Goal: Information Seeking & Learning: Learn about a topic

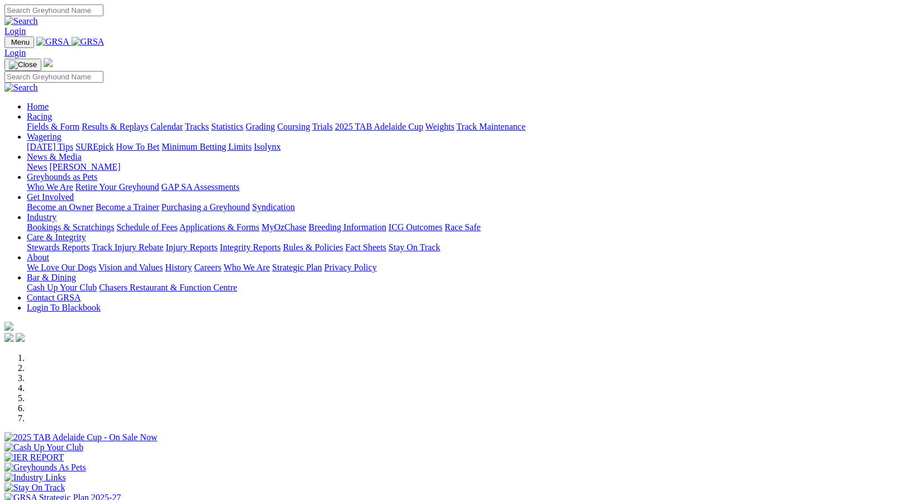
scroll to position [405, 0]
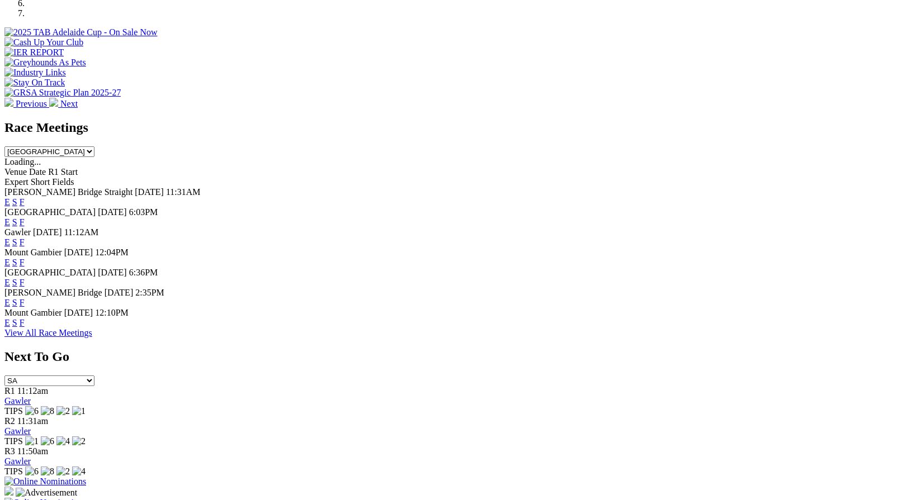
click at [25, 303] on link "F" at bounding box center [22, 302] width 5 height 9
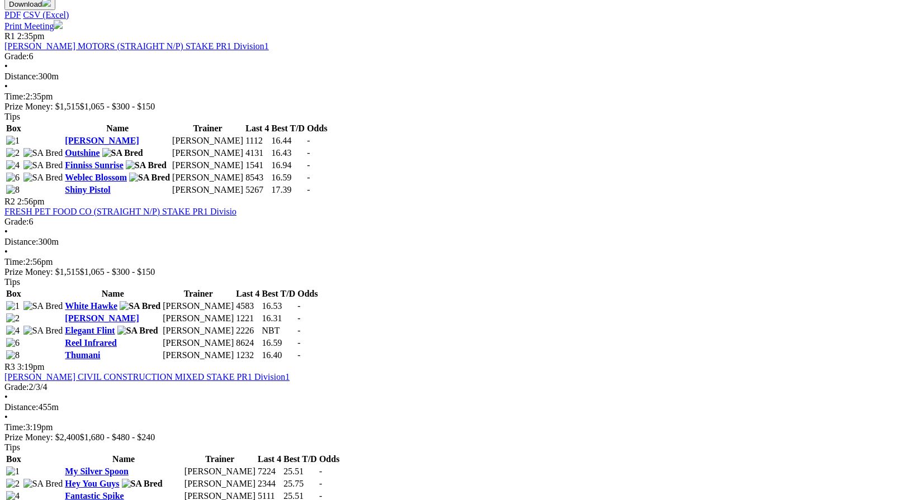
scroll to position [537, 0]
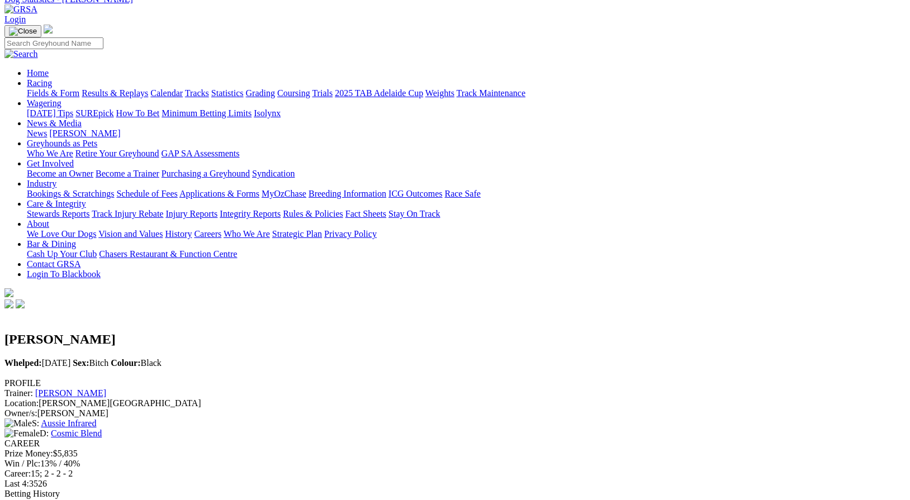
scroll to position [50, 0]
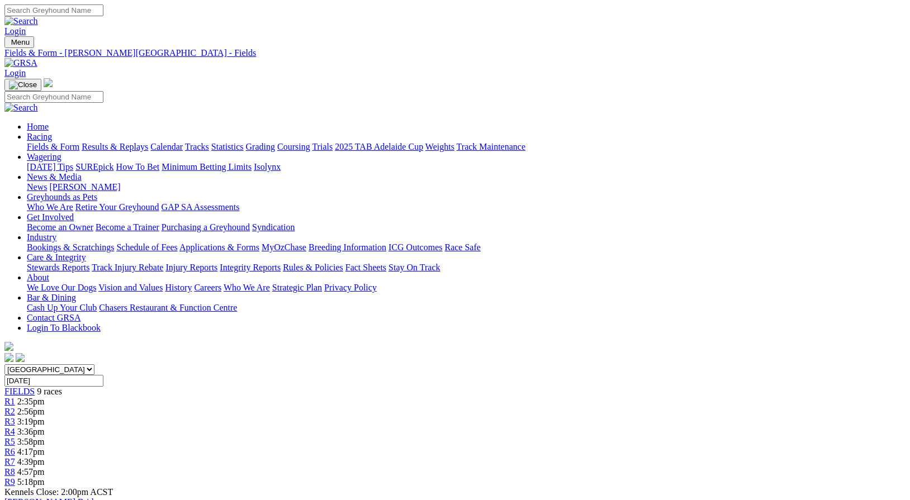
click at [34, 142] on link "Fields & Form" at bounding box center [53, 146] width 53 height 9
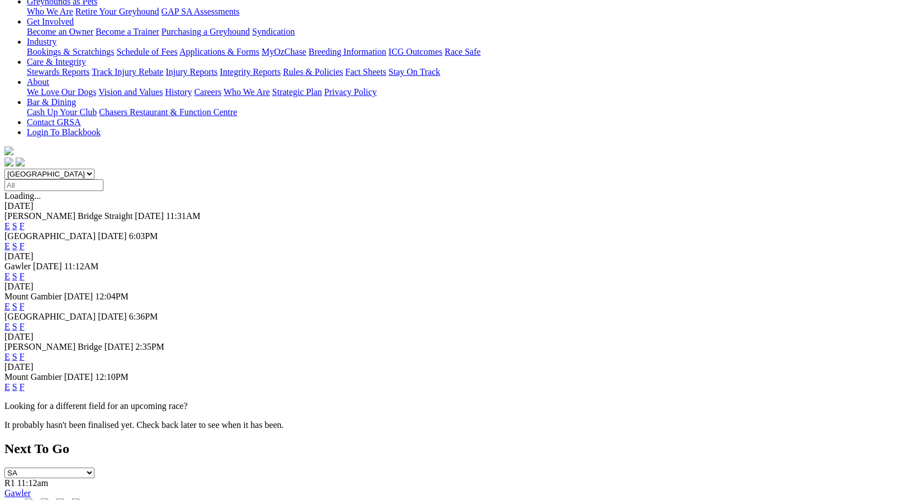
scroll to position [196, 0]
click at [25, 382] on link "F" at bounding box center [22, 386] width 5 height 9
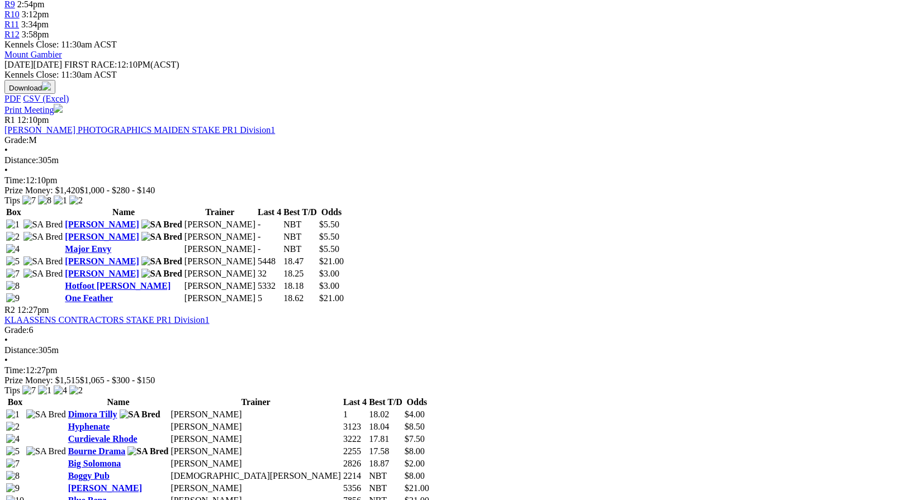
scroll to position [476, 0]
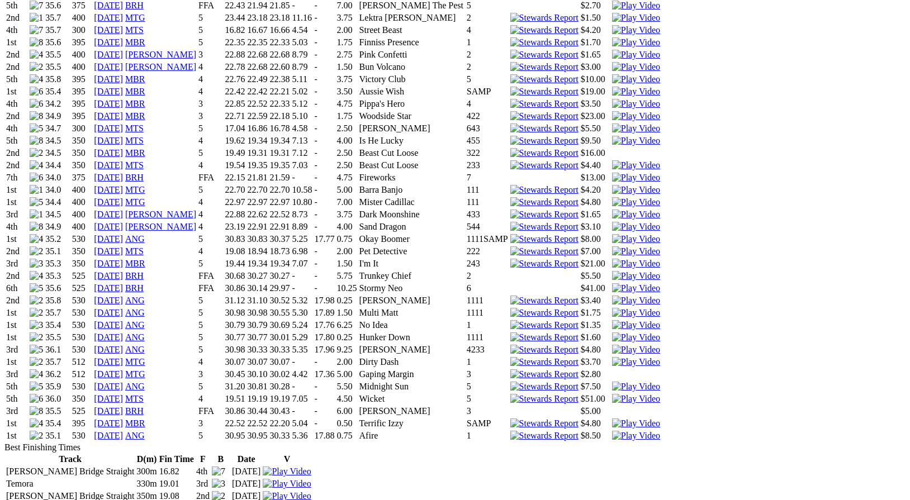
scroll to position [1577, 0]
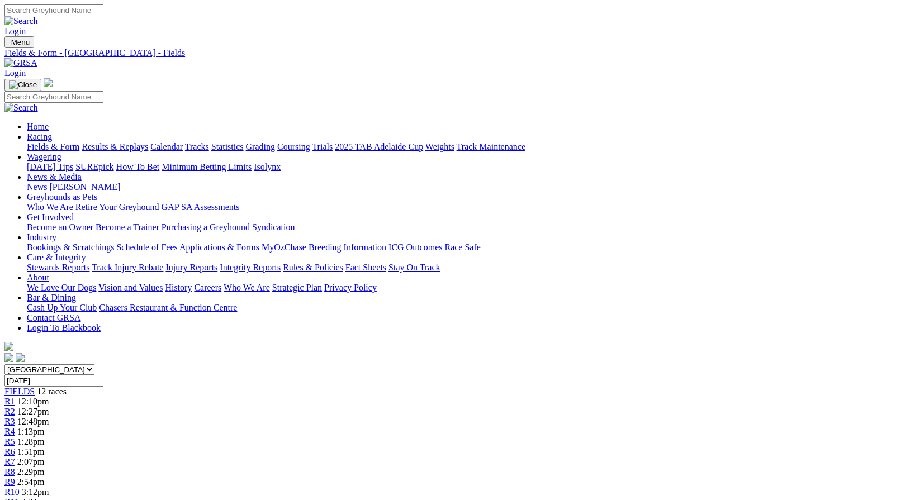
click at [183, 142] on link "Calendar" at bounding box center [166, 146] width 32 height 9
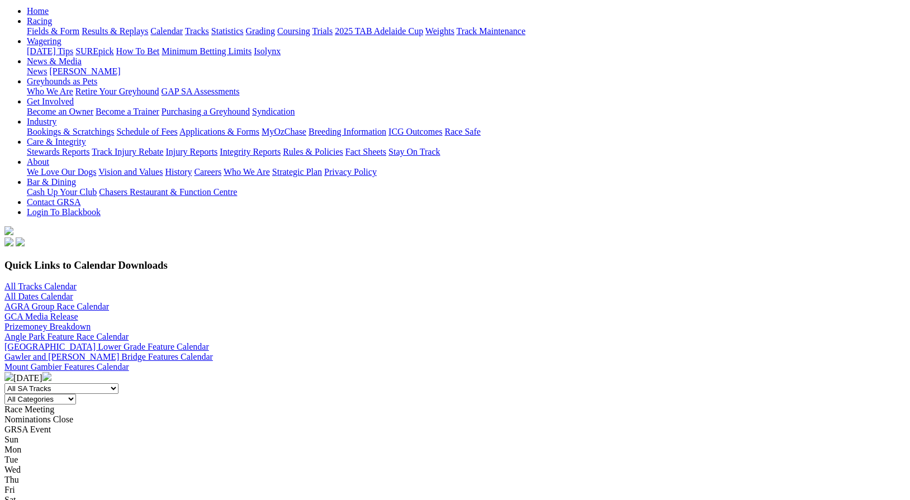
scroll to position [115, 0]
click at [51, 373] on img at bounding box center [46, 377] width 9 height 9
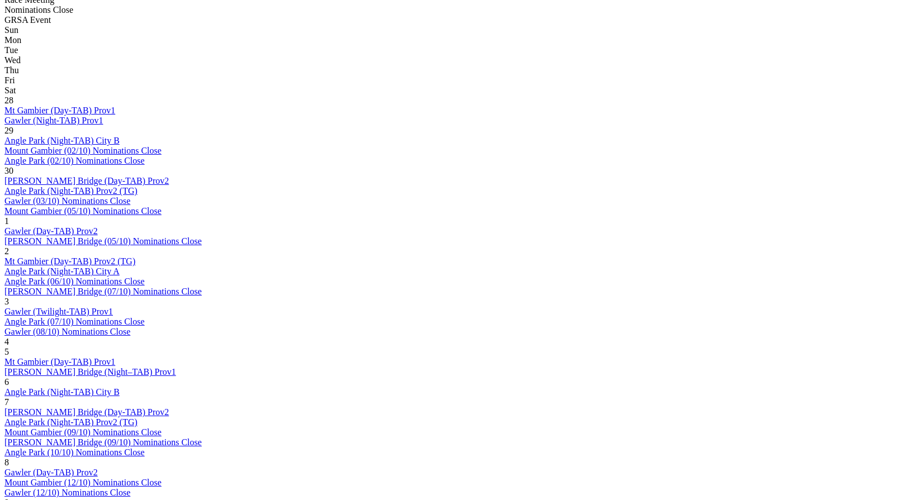
scroll to position [526, 0]
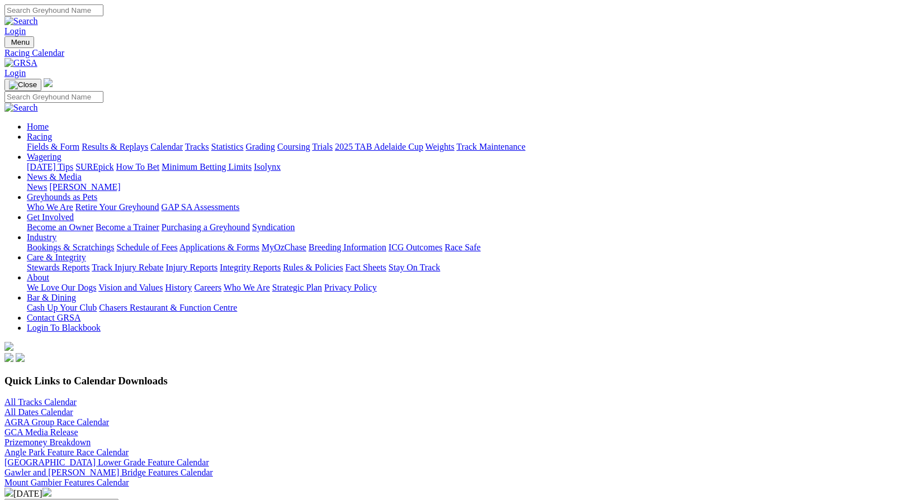
scroll to position [526, 0]
